Goal: Transaction & Acquisition: Purchase product/service

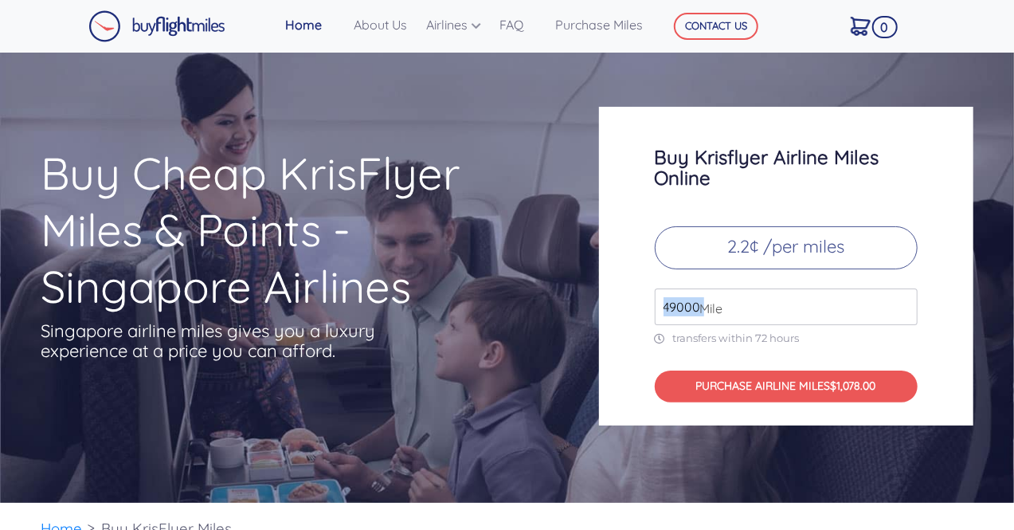
drag, startPoint x: 701, startPoint y: 306, endPoint x: 648, endPoint y: 305, distance: 52.6
click at [648, 305] on div "Buy Krisflyer Airline Miles Online 2.2¢ /per miles 49000 Mile transfers within …" at bounding box center [786, 266] width 374 height 319
click at [903, 297] on input "50000" at bounding box center [786, 306] width 263 height 37
click at [903, 299] on input "51000" at bounding box center [786, 306] width 263 height 37
click at [913, 299] on input "51000" at bounding box center [786, 306] width 263 height 37
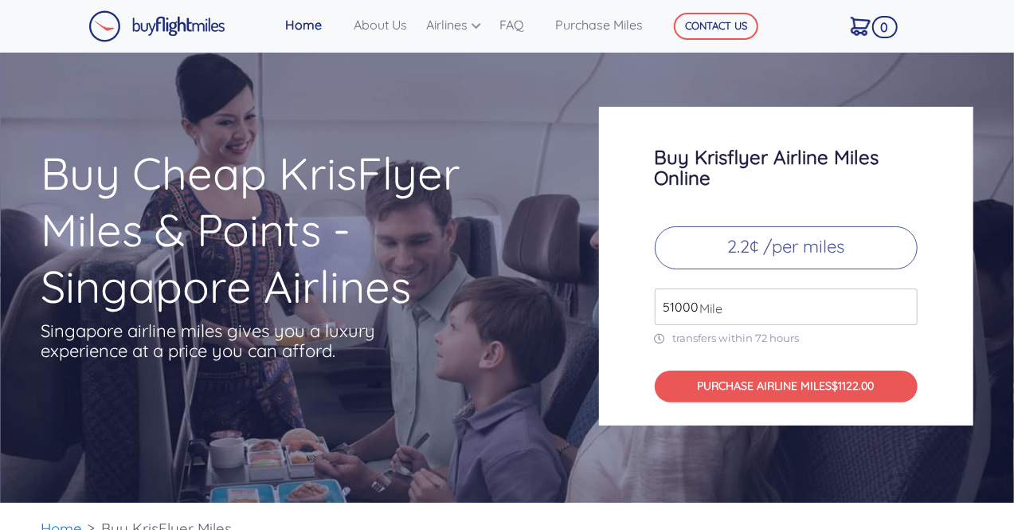
click at [913, 299] on input "51000" at bounding box center [786, 306] width 263 height 37
drag, startPoint x: 1012, startPoint y: 26, endPoint x: 1019, endPoint y: 45, distance: 20.4
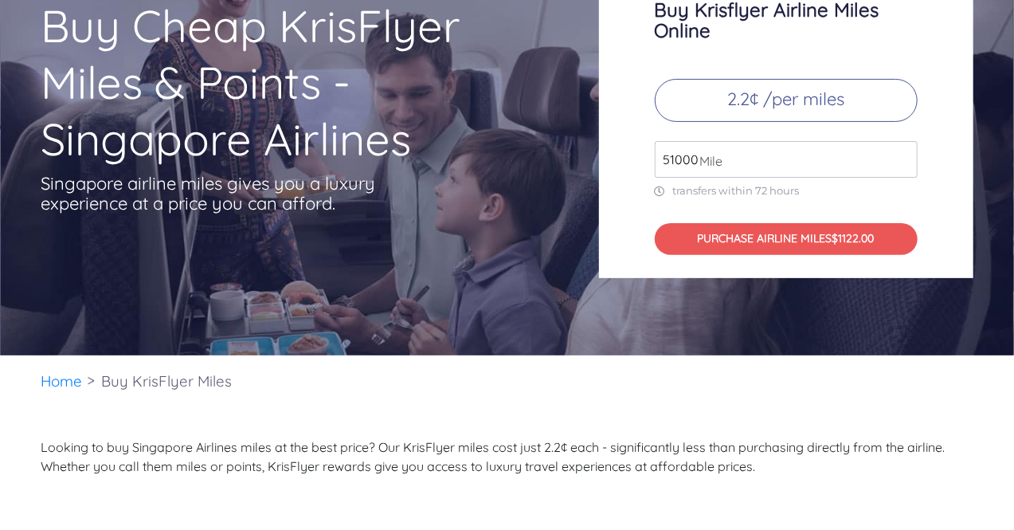
scroll to position [81, 0]
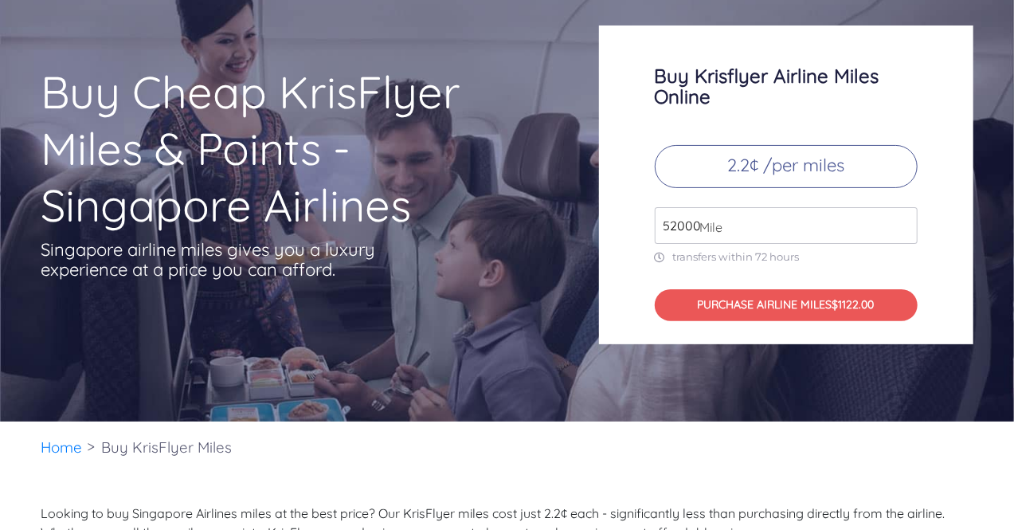
click at [899, 221] on input "52000" at bounding box center [786, 225] width 263 height 37
click at [899, 221] on input "53000" at bounding box center [786, 225] width 263 height 37
click at [899, 221] on input "54000" at bounding box center [786, 225] width 263 height 37
click at [899, 221] on input "55000" at bounding box center [786, 225] width 263 height 37
click at [899, 221] on input "59000" at bounding box center [786, 225] width 263 height 37
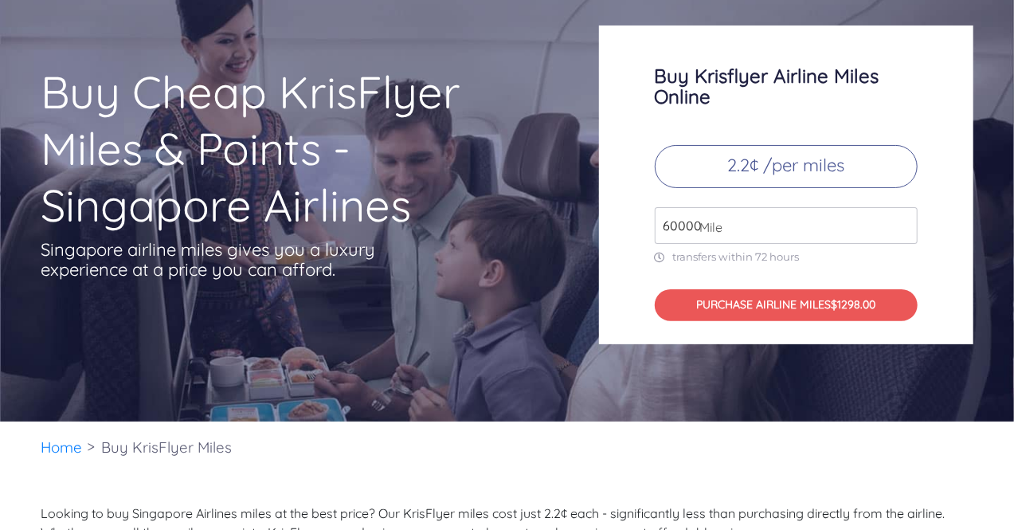
click at [899, 221] on input "60000" at bounding box center [786, 225] width 263 height 37
click at [899, 221] on input "61000" at bounding box center [786, 225] width 263 height 37
click at [899, 221] on input "62000" at bounding box center [786, 225] width 263 height 37
click at [899, 221] on input "63000" at bounding box center [786, 225] width 263 height 37
click at [899, 221] on input "64000" at bounding box center [786, 225] width 263 height 37
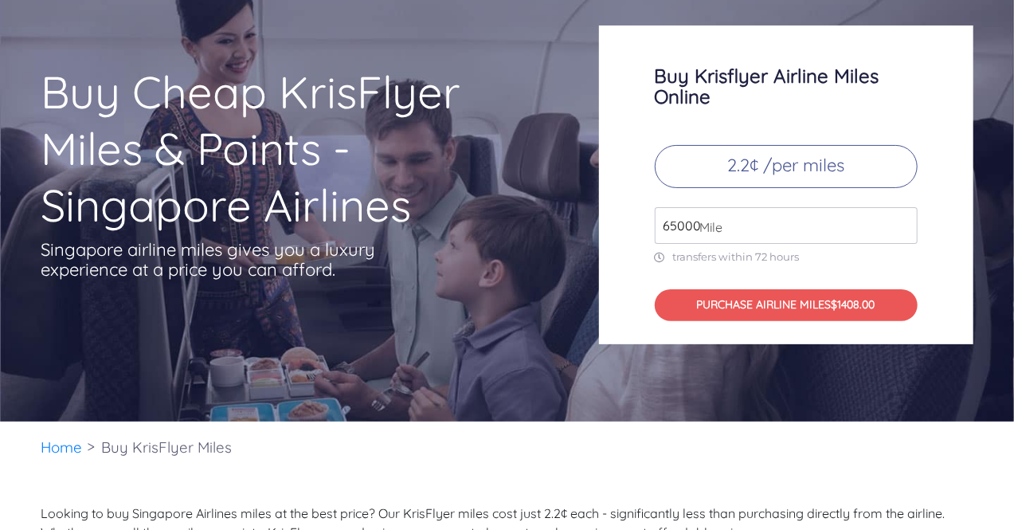
click at [899, 221] on input "65000" at bounding box center [786, 225] width 263 height 37
click at [899, 221] on input "66000" at bounding box center [786, 225] width 263 height 37
click at [899, 221] on input "67000" at bounding box center [786, 225] width 263 height 37
click at [899, 221] on input "68000" at bounding box center [786, 225] width 263 height 37
click at [899, 221] on input "69000" at bounding box center [786, 225] width 263 height 37
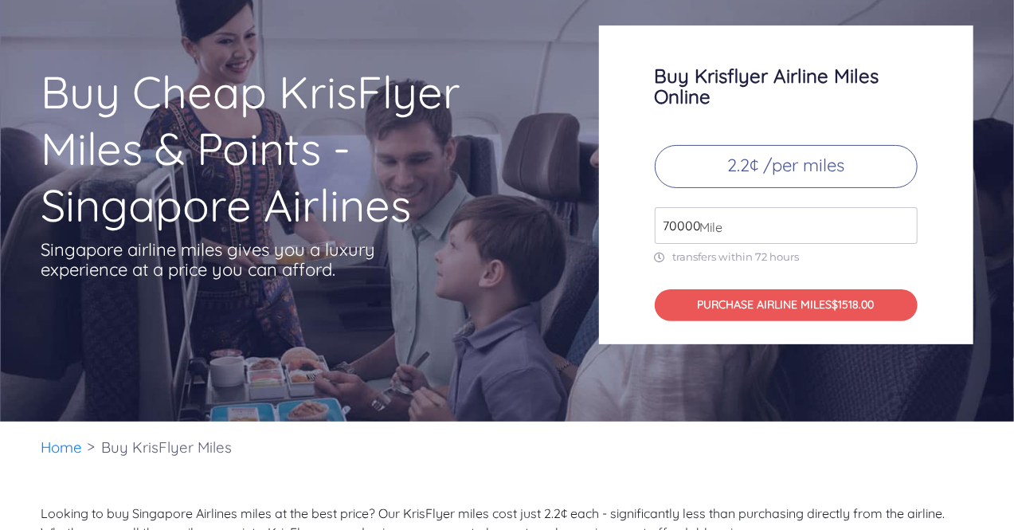
click at [899, 221] on input "70000" at bounding box center [786, 225] width 263 height 37
click at [899, 221] on input "71000" at bounding box center [786, 225] width 263 height 37
click at [899, 221] on input "73000" at bounding box center [786, 225] width 263 height 37
click at [899, 221] on input "74000" at bounding box center [786, 225] width 263 height 37
click at [899, 221] on input "75000" at bounding box center [786, 225] width 263 height 37
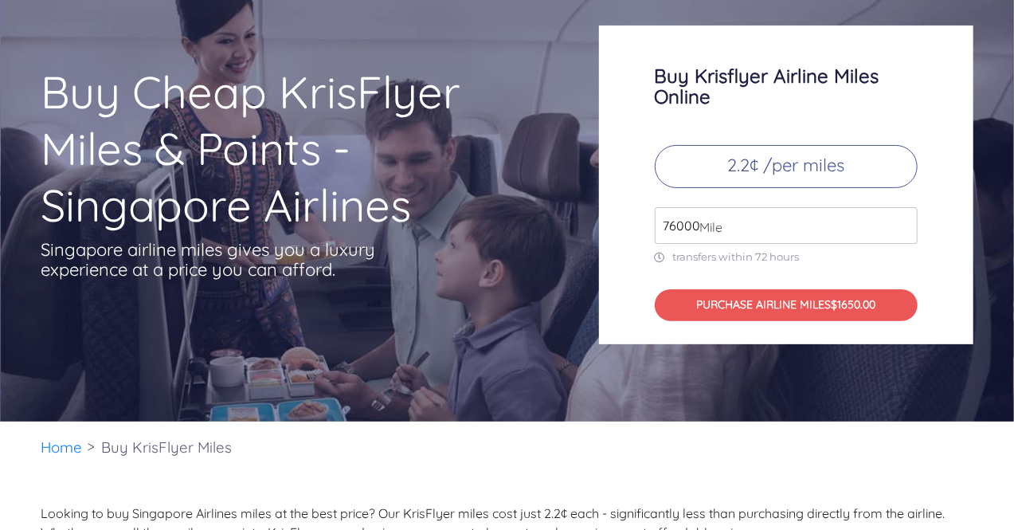
click at [899, 221] on input "76000" at bounding box center [786, 225] width 263 height 37
click at [899, 221] on input "77000" at bounding box center [786, 225] width 263 height 37
click at [899, 221] on input "78000" at bounding box center [786, 225] width 263 height 37
click at [899, 221] on input "79000" at bounding box center [786, 225] width 263 height 37
click at [899, 221] on input "80000" at bounding box center [786, 225] width 263 height 37
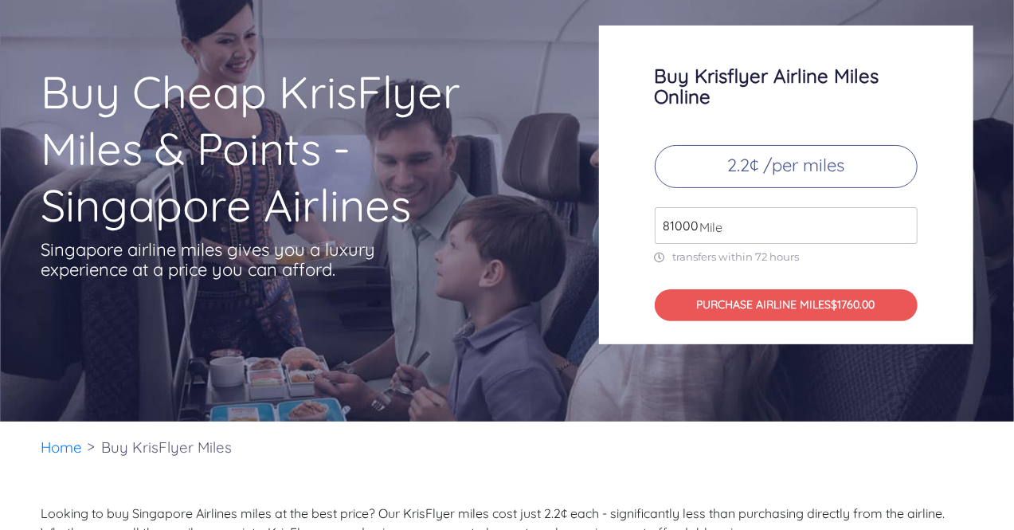
click at [899, 221] on input "81000" at bounding box center [786, 225] width 263 height 37
click at [899, 221] on input "82000" at bounding box center [786, 225] width 263 height 37
click at [899, 221] on input "83000" at bounding box center [786, 225] width 263 height 37
click at [899, 221] on input "84000" at bounding box center [786, 225] width 263 height 37
click at [899, 221] on input "85000" at bounding box center [786, 225] width 263 height 37
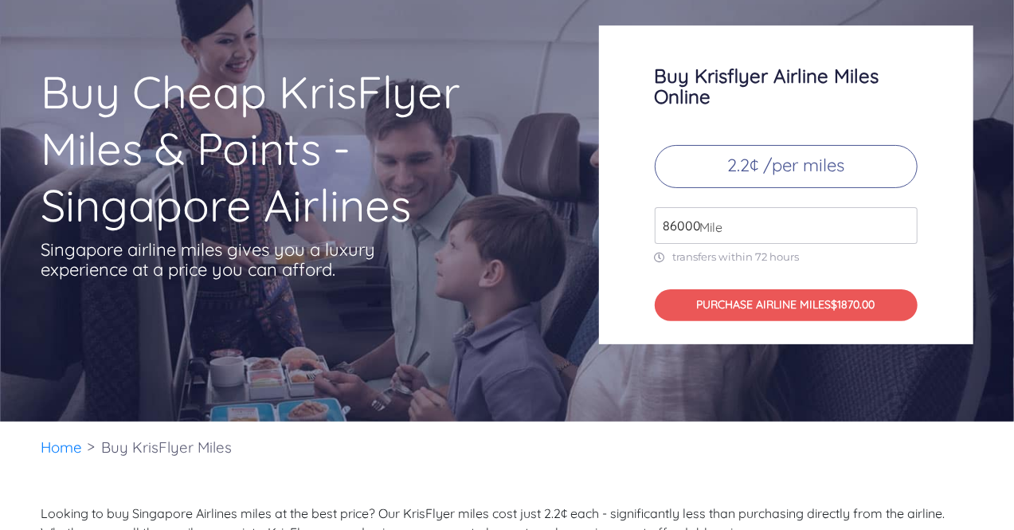
click at [899, 221] on input "86000" at bounding box center [786, 225] width 263 height 37
click at [899, 221] on input "87000" at bounding box center [786, 225] width 263 height 37
click at [899, 221] on input "88000" at bounding box center [786, 225] width 263 height 37
click at [899, 221] on input "89000" at bounding box center [786, 225] width 263 height 37
click at [899, 221] on input "90000" at bounding box center [786, 225] width 263 height 37
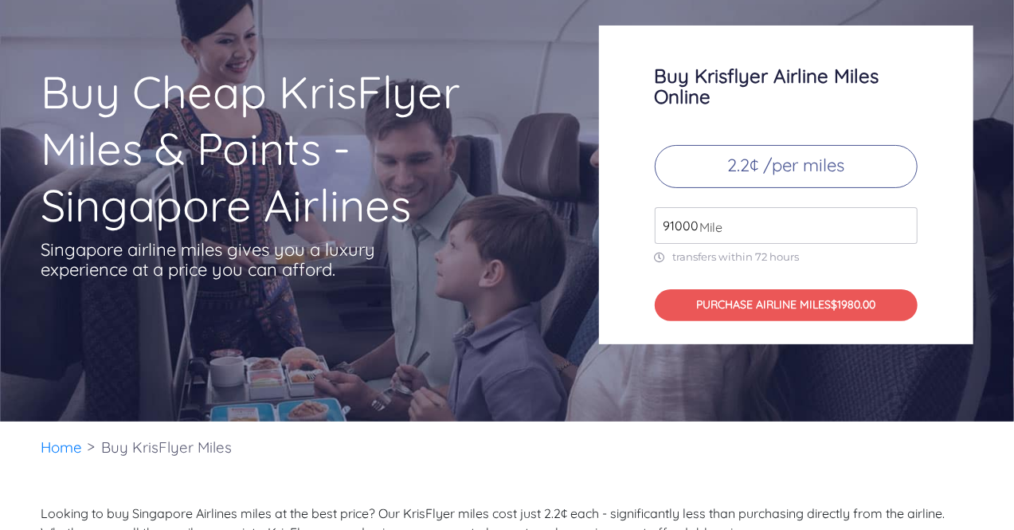
click at [899, 221] on input "91000" at bounding box center [786, 225] width 263 height 37
click at [899, 221] on input "92000" at bounding box center [786, 225] width 263 height 37
click at [899, 221] on input "93000" at bounding box center [786, 225] width 263 height 37
click at [899, 221] on input "94000" at bounding box center [786, 225] width 263 height 37
click at [899, 221] on input "95000" at bounding box center [786, 225] width 263 height 37
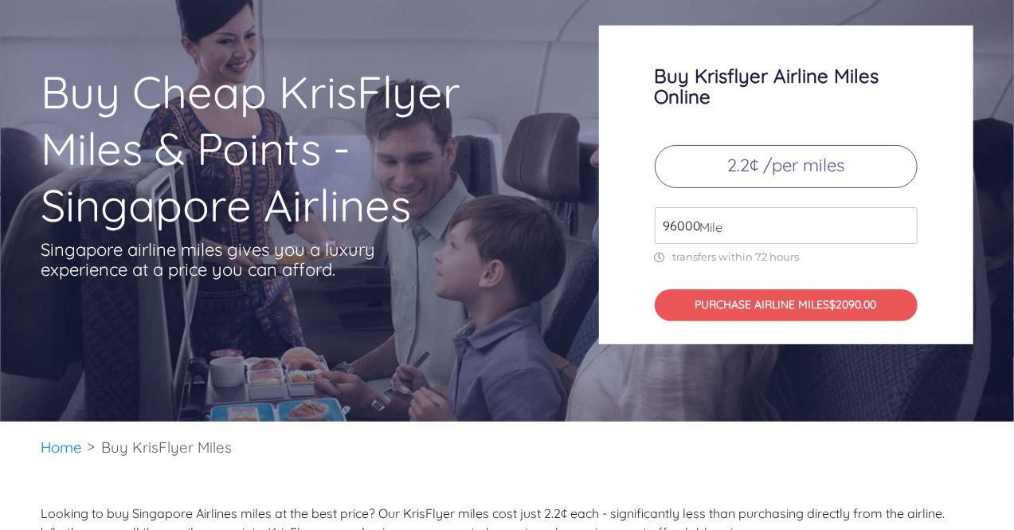
click at [899, 221] on input "96000" at bounding box center [786, 225] width 263 height 37
click at [899, 221] on input "97000" at bounding box center [786, 225] width 263 height 37
click at [899, 221] on input "98000" at bounding box center [786, 225] width 263 height 37
click at [899, 221] on input "99000" at bounding box center [786, 225] width 263 height 37
type input "100000"
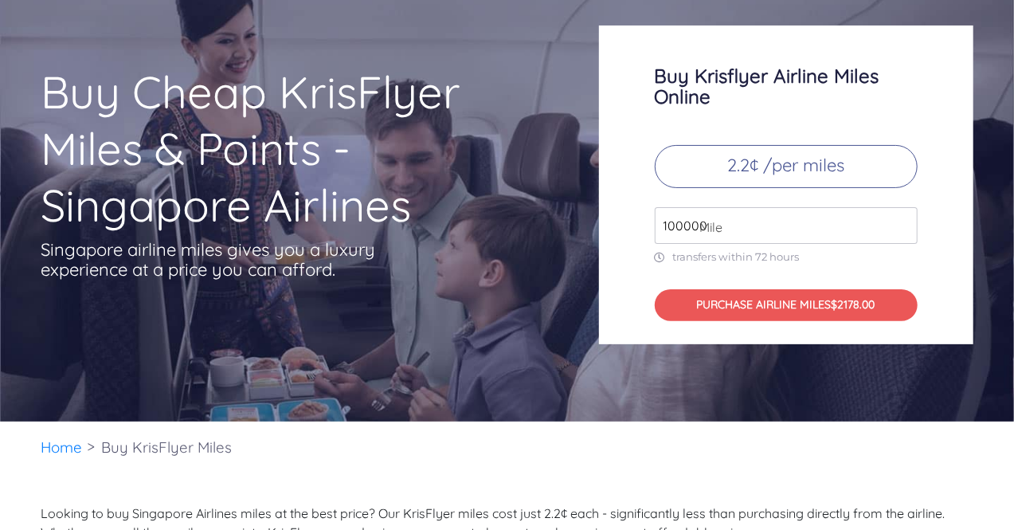
click at [899, 221] on input "100000" at bounding box center [786, 225] width 263 height 37
